Goal: Task Accomplishment & Management: Use online tool/utility

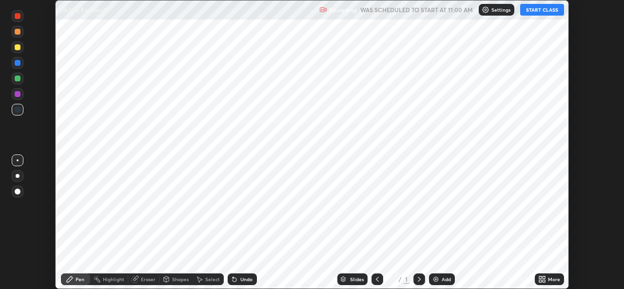
scroll to position [289, 624]
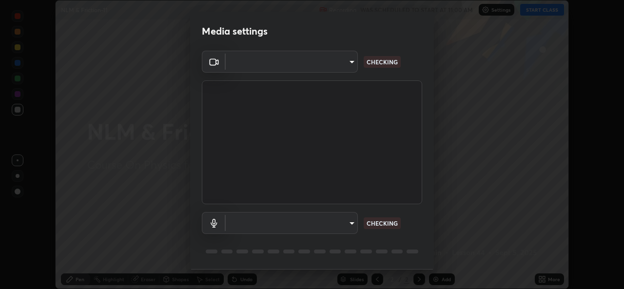
type input "1bae5219f2427241882c49d72a3831d91ccadfd921fc1ac5908e7a23ac13a840"
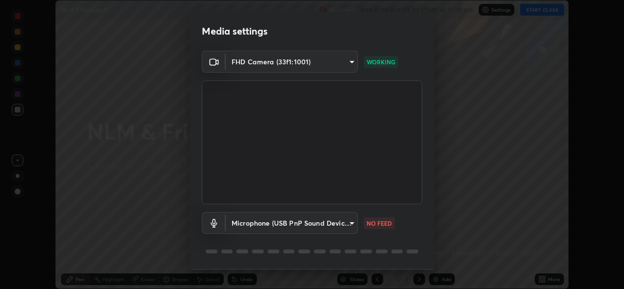
click at [353, 222] on body "Erase all NLM & Friction-11 Recording WAS SCHEDULED TO START AT 11:00 AM Settin…" at bounding box center [312, 144] width 624 height 289
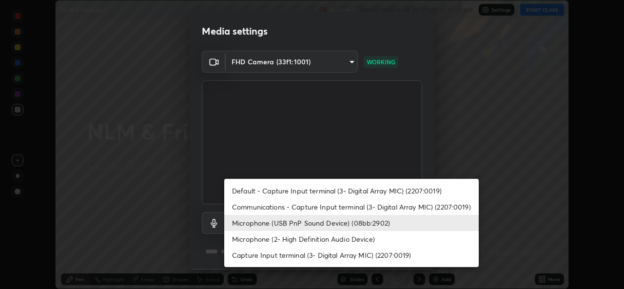
click at [372, 240] on li "Microphone (2- High Definition Audio Device)" at bounding box center [351, 239] width 255 height 16
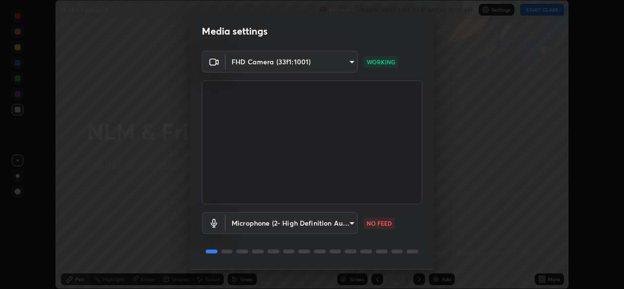
click at [351, 225] on body "Erase all NLM & Friction-11 Recording WAS SCHEDULED TO START AT 11:00 AM Settin…" at bounding box center [312, 144] width 624 height 289
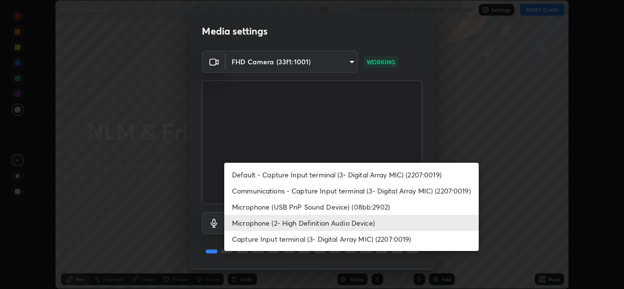
click at [357, 206] on li "Microphone (USB PnP Sound Device) (08bb:2902)" at bounding box center [351, 207] width 255 height 16
type input "d410c87dc0193b8b3cf58eff1f7b2380d82657523fa13e3063fc85e2b40aee02"
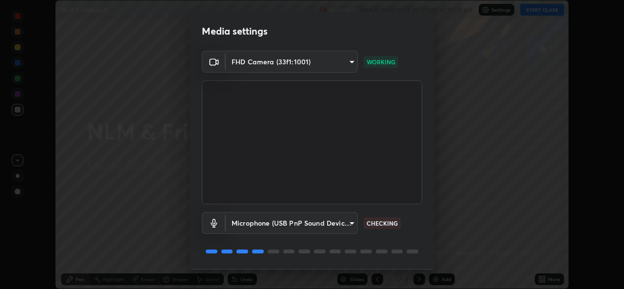
scroll to position [31, 0]
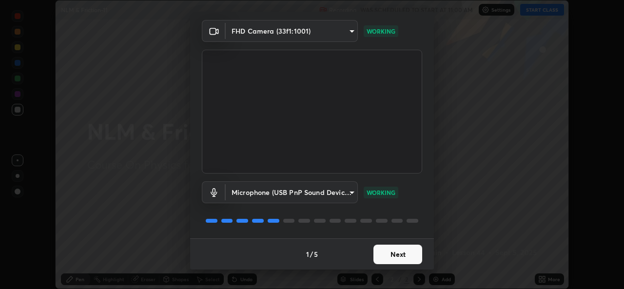
click at [386, 259] on button "Next" at bounding box center [398, 255] width 49 height 20
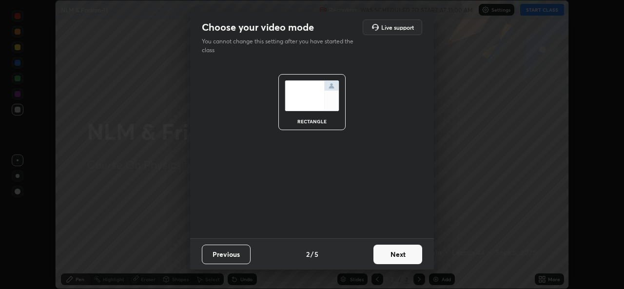
click at [393, 257] on button "Next" at bounding box center [398, 255] width 49 height 20
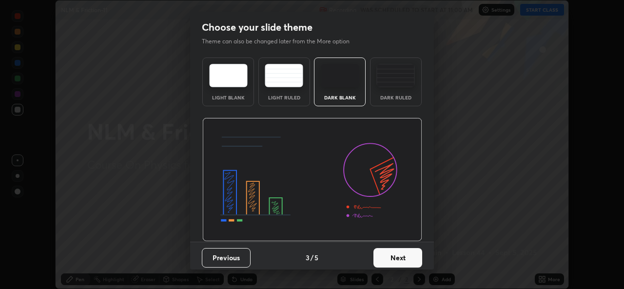
click at [399, 261] on button "Next" at bounding box center [398, 258] width 49 height 20
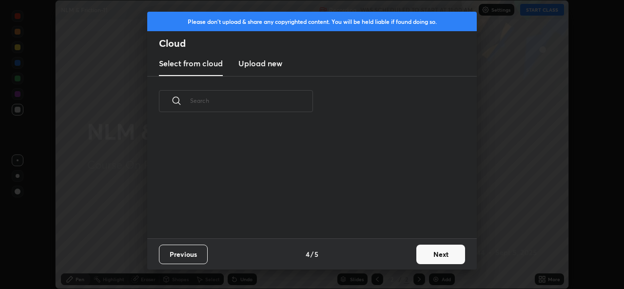
click at [418, 257] on button "Next" at bounding box center [440, 255] width 49 height 20
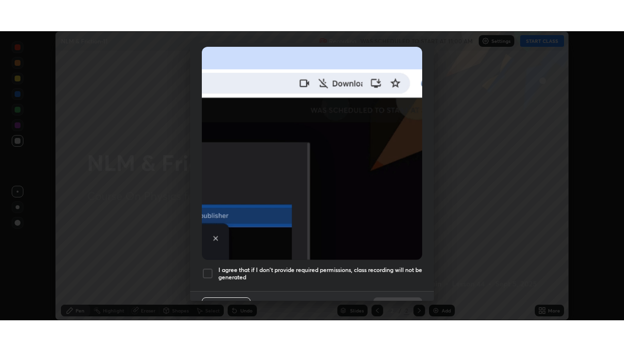
scroll to position [230, 0]
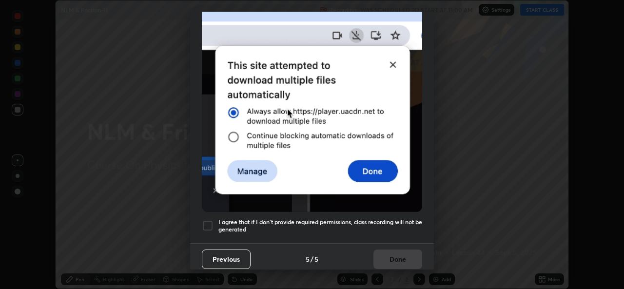
click at [311, 220] on h5 "I agree that if I don't provide required permissions, class recording will not …" at bounding box center [320, 225] width 204 height 15
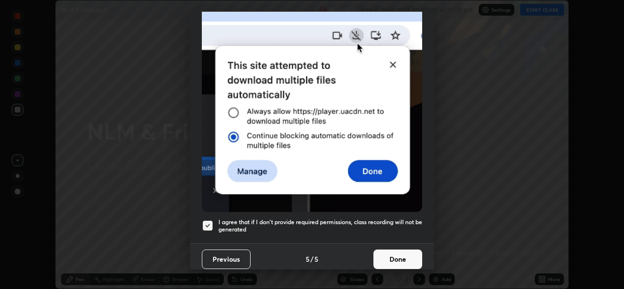
click at [383, 255] on button "Done" at bounding box center [398, 260] width 49 height 20
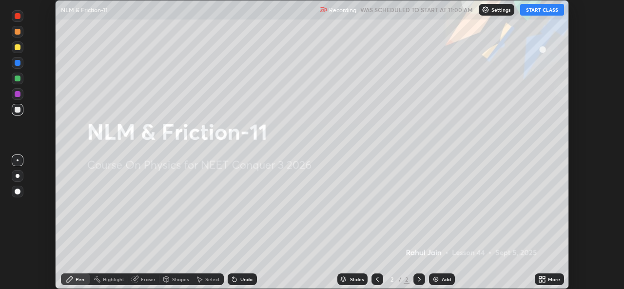
click at [554, 278] on div "More" at bounding box center [554, 279] width 12 height 5
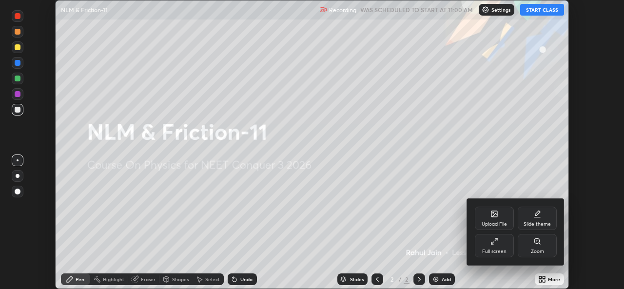
click at [507, 249] on div "Full screen" at bounding box center [494, 245] width 39 height 23
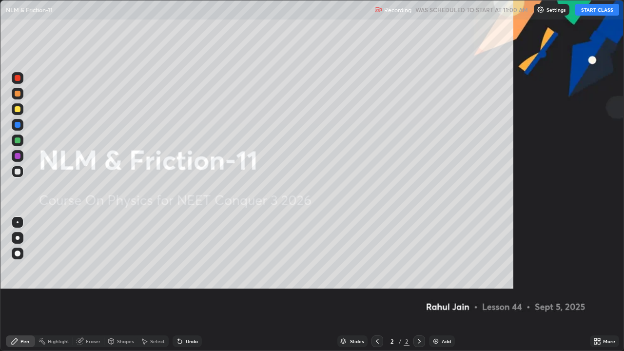
scroll to position [351, 624]
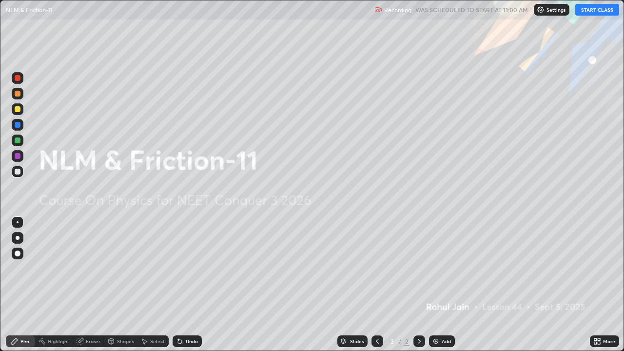
click at [600, 9] on button "START CLASS" at bounding box center [597, 10] width 44 height 12
click at [437, 289] on img at bounding box center [436, 341] width 8 height 8
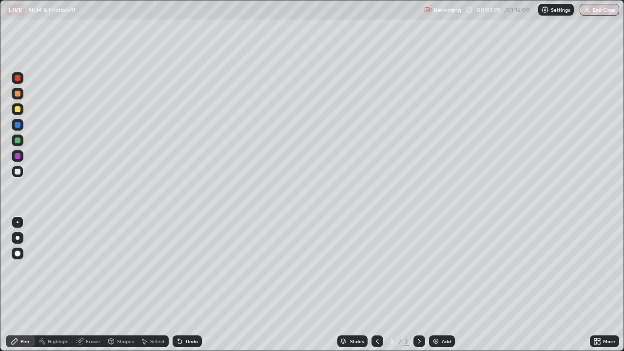
click at [440, 289] on div "Add" at bounding box center [442, 342] width 26 height 12
click at [376, 289] on icon at bounding box center [378, 341] width 8 height 8
click at [379, 289] on icon at bounding box center [378, 341] width 8 height 8
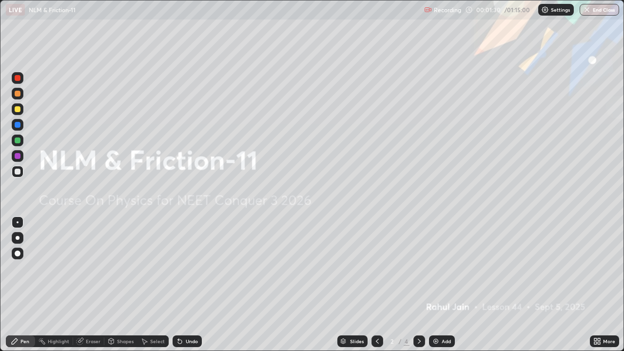
click at [414, 289] on div at bounding box center [420, 342] width 12 height 12
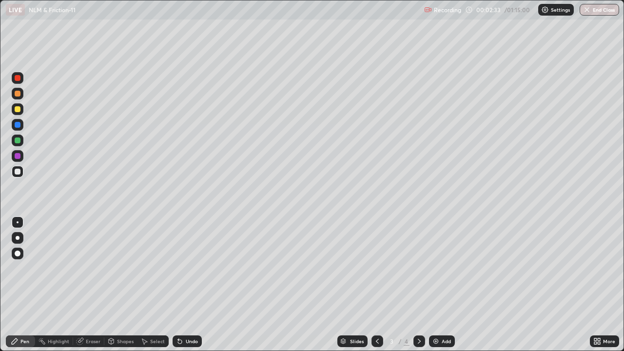
click at [376, 289] on icon at bounding box center [378, 341] width 8 height 8
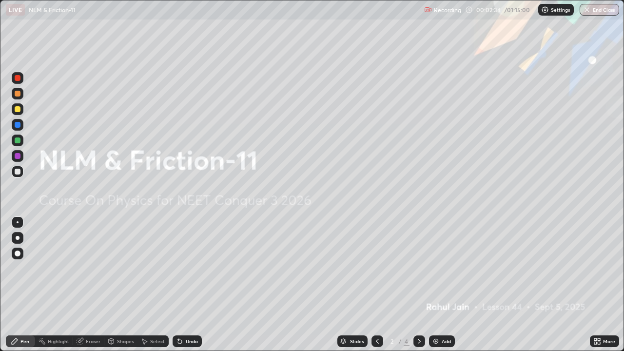
click at [414, 289] on div at bounding box center [420, 342] width 12 height 12
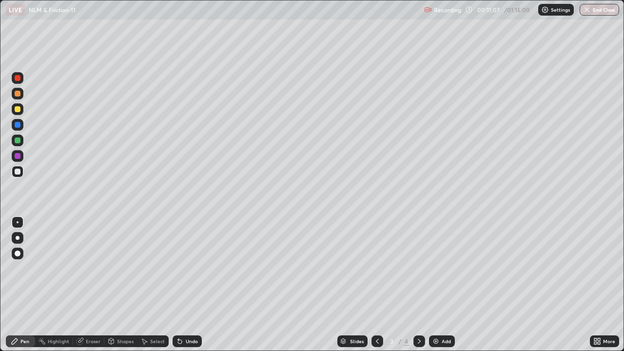
click at [440, 289] on div "Add" at bounding box center [442, 342] width 26 height 12
click at [87, 289] on div "Eraser" at bounding box center [93, 341] width 15 height 5
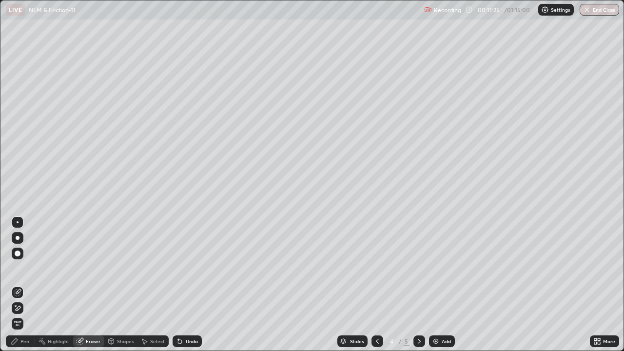
click at [17, 289] on icon at bounding box center [18, 308] width 5 height 5
click at [21, 289] on div "Pen" at bounding box center [24, 341] width 9 height 5
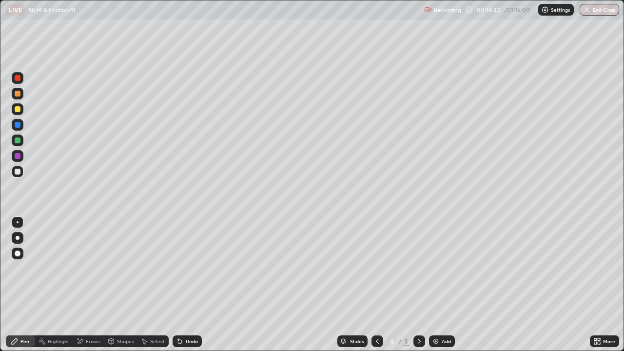
click at [376, 289] on icon at bounding box center [377, 341] width 3 height 5
click at [374, 289] on icon at bounding box center [378, 341] width 8 height 8
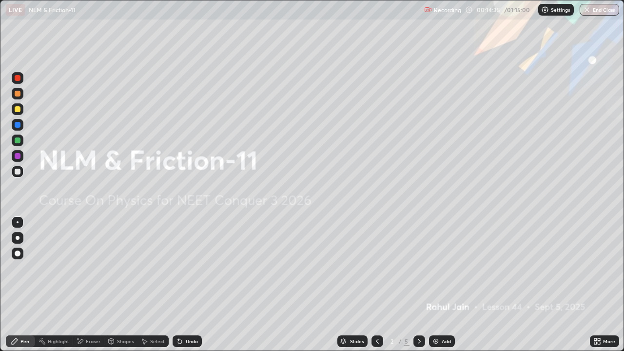
click at [423, 289] on div at bounding box center [420, 342] width 12 height 12
